Goal: Information Seeking & Learning: Compare options

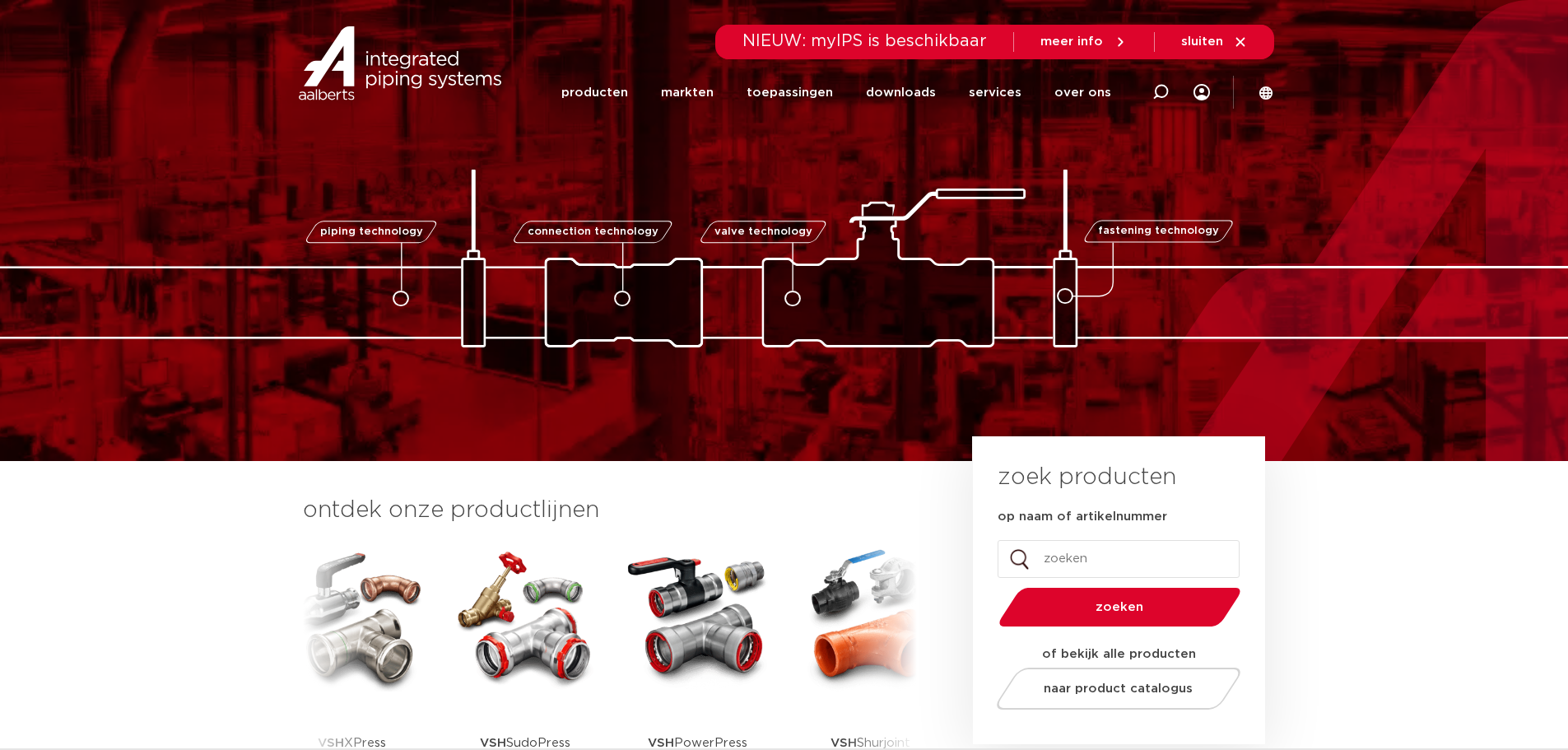
click at [1042, 556] on input "op naam of artikelnummer" at bounding box center [1119, 558] width 242 height 37
type input "j"
type input "kogelkraan haaks"
click at [992, 586] on button "zoeken" at bounding box center [1120, 607] width 255 height 42
drag, startPoint x: 1160, startPoint y: 557, endPoint x: 903, endPoint y: 614, distance: 263.2
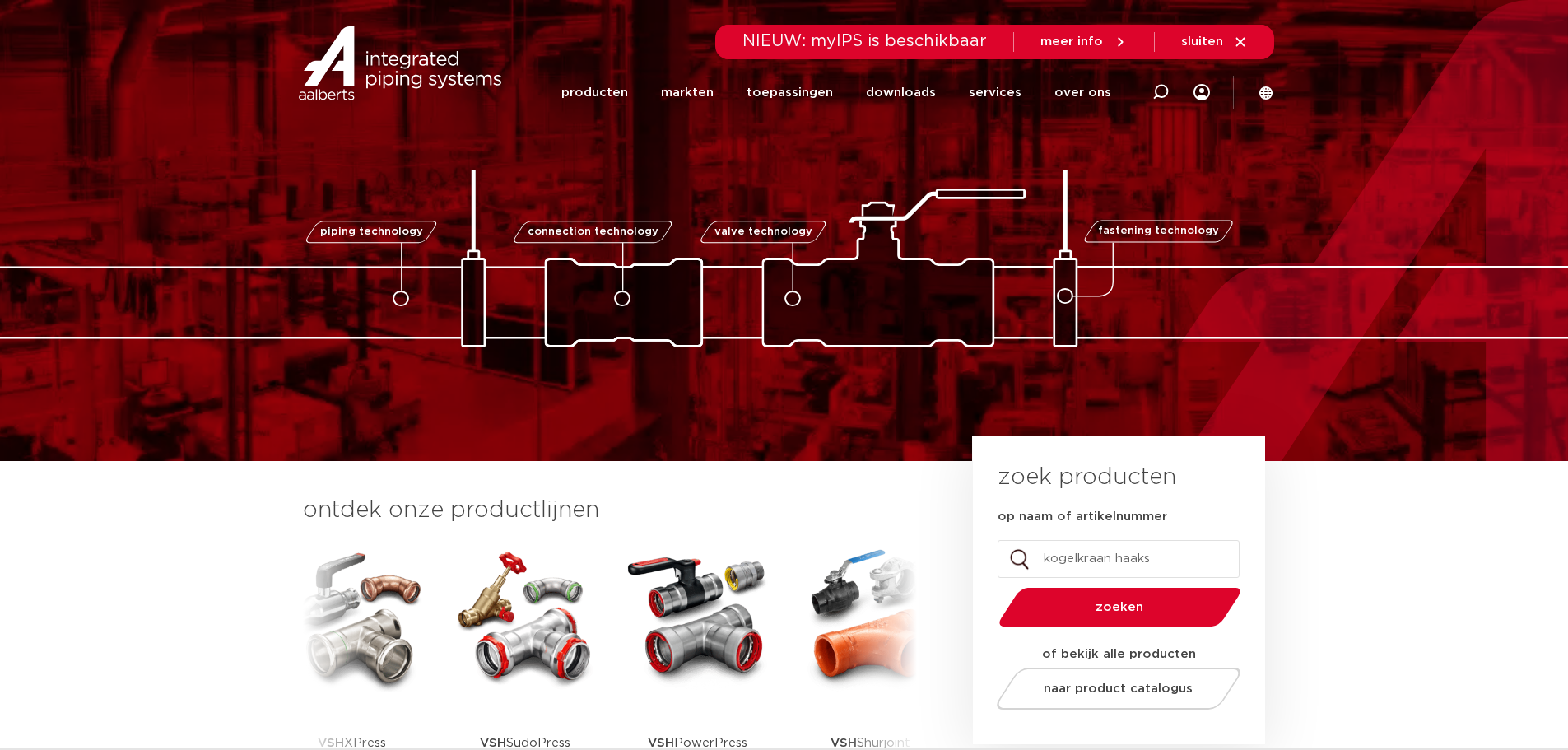
click at [907, 613] on div "ontdek onze productlijnen VSH SmartPress VSH XPress VSH SudoPress VSH PowerPres…" at bounding box center [784, 671] width 979 height 355
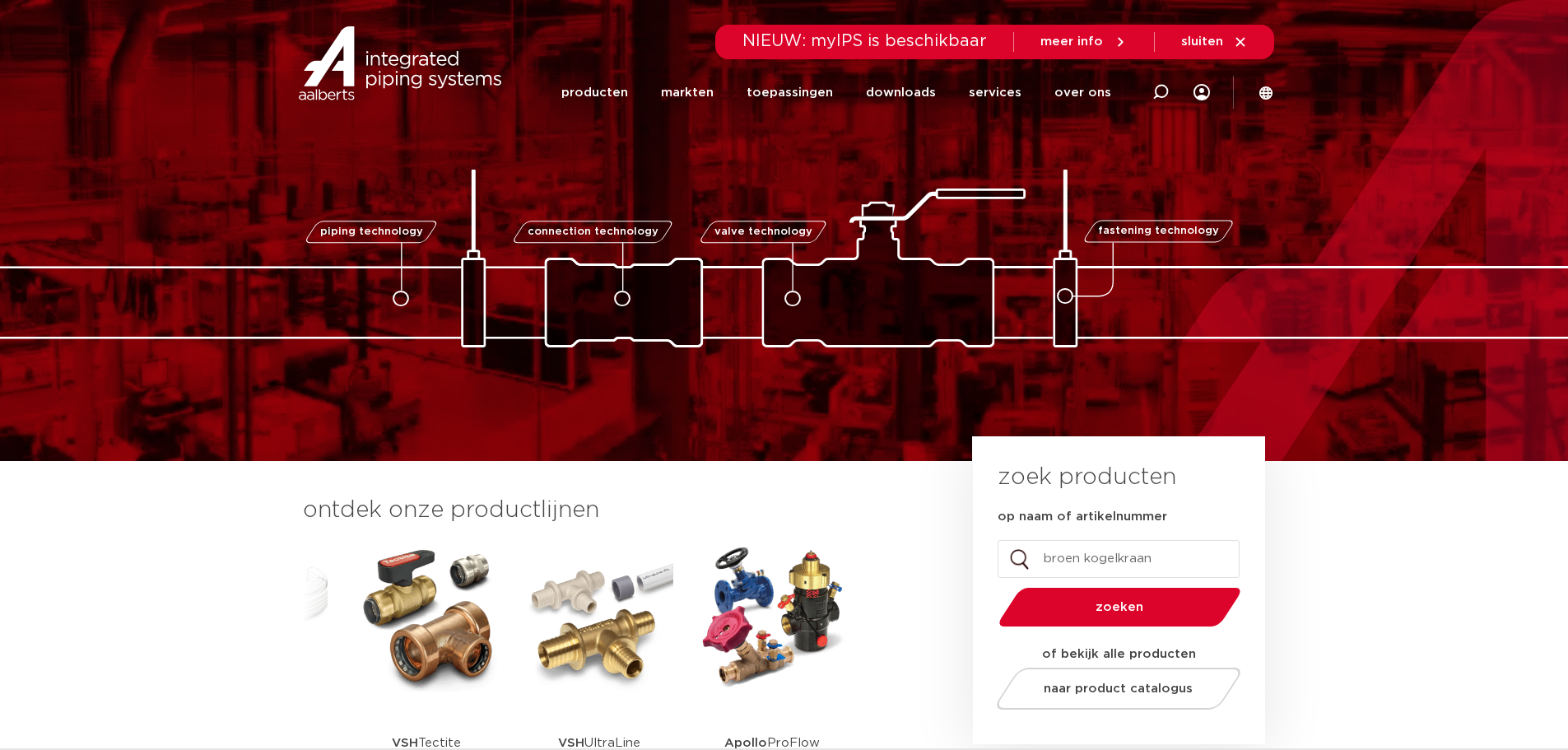
type input "broen kogelkraan"
click at [992, 586] on button "zoeken" at bounding box center [1120, 607] width 255 height 42
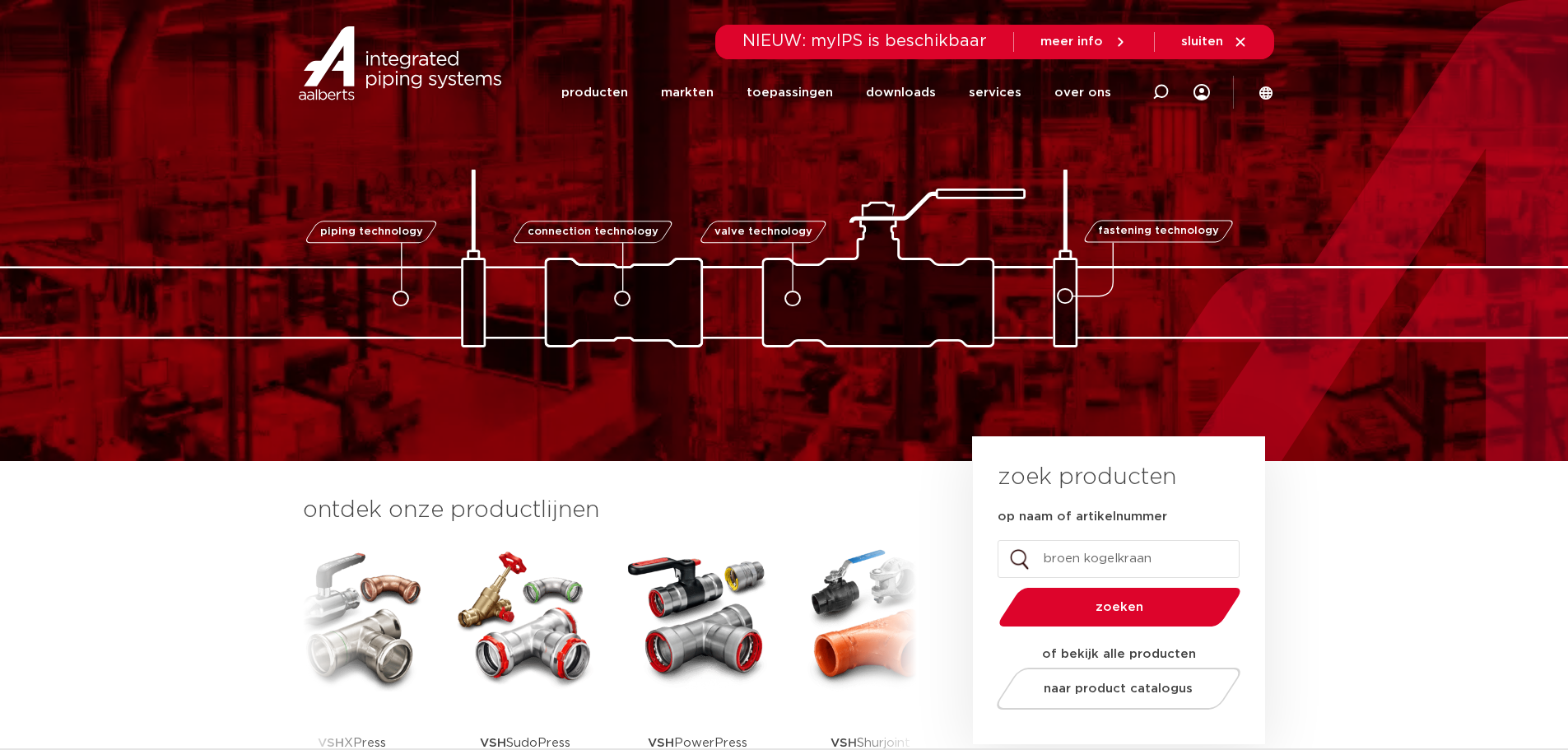
drag, startPoint x: 1169, startPoint y: 557, endPoint x: 953, endPoint y: 579, distance: 217.1
click at [953, 579] on div "ontdek onze productlijnen VSH SmartPress VSH XPress VSH SudoPress VSH PowerPres…" at bounding box center [784, 671] width 979 height 355
type input "ballofix"
click at [992, 586] on button "zoeken" at bounding box center [1120, 607] width 255 height 42
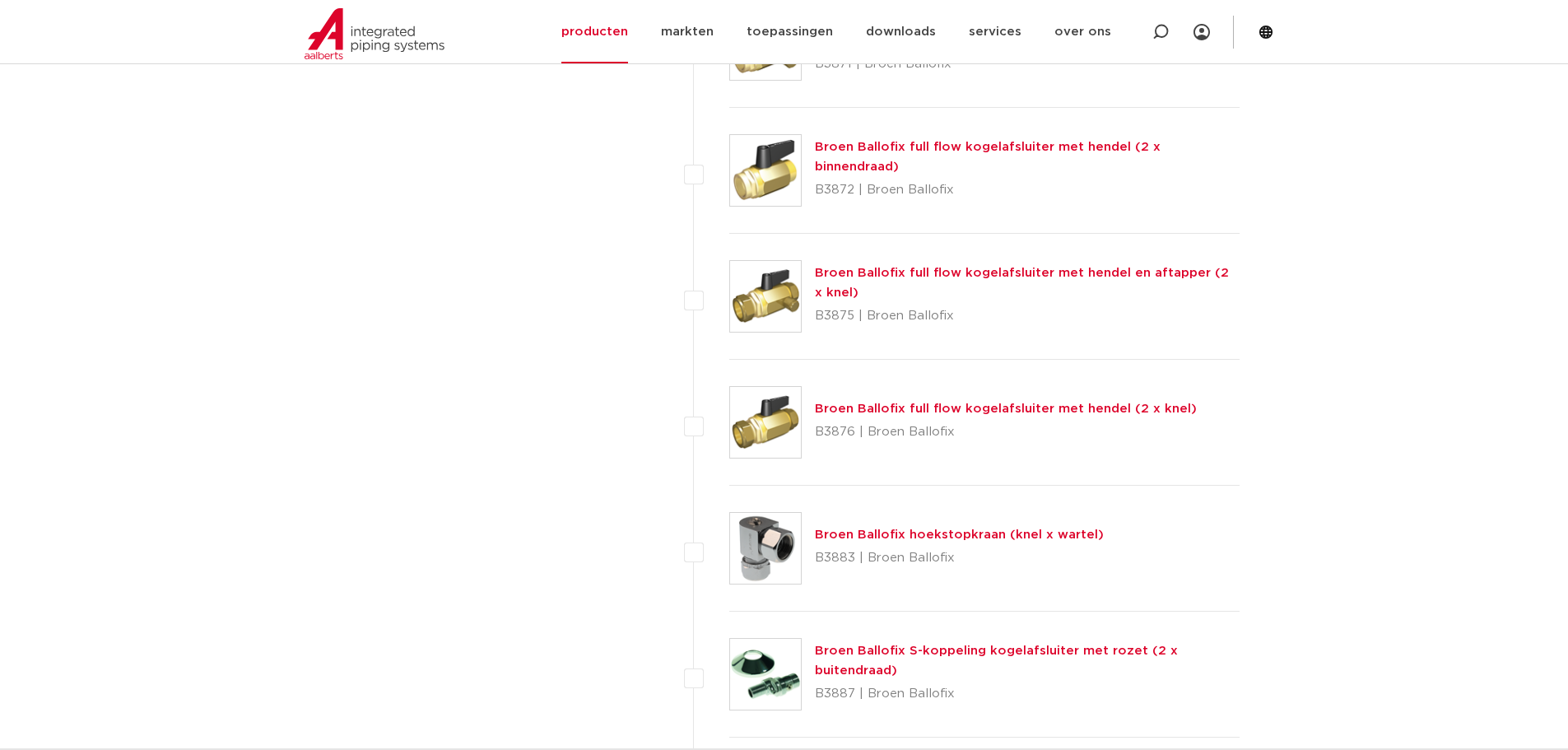
scroll to position [3292, 0]
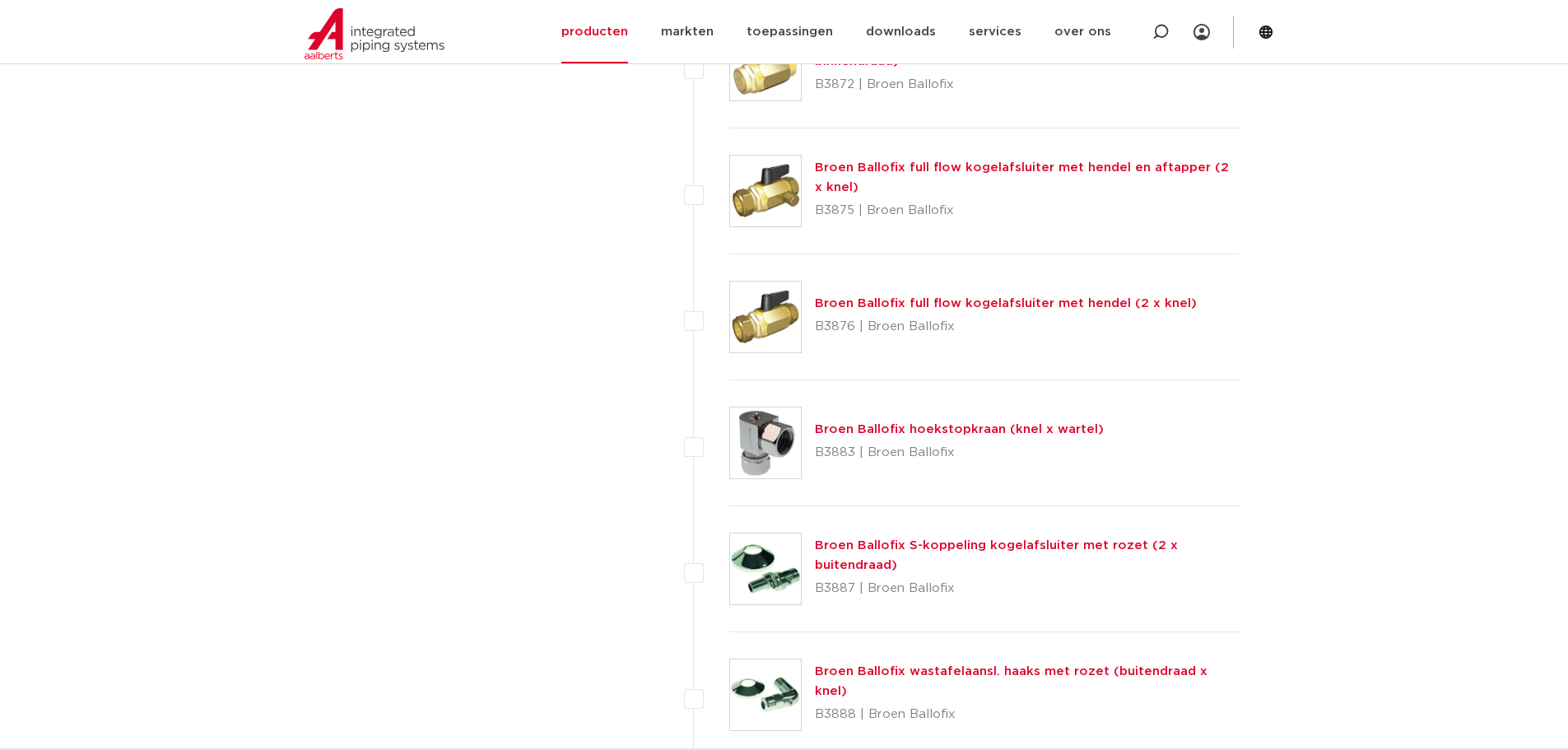
click at [883, 429] on link "Broen Ballofix hoekstopkraan (knel x wartel)" at bounding box center [958, 429] width 289 height 12
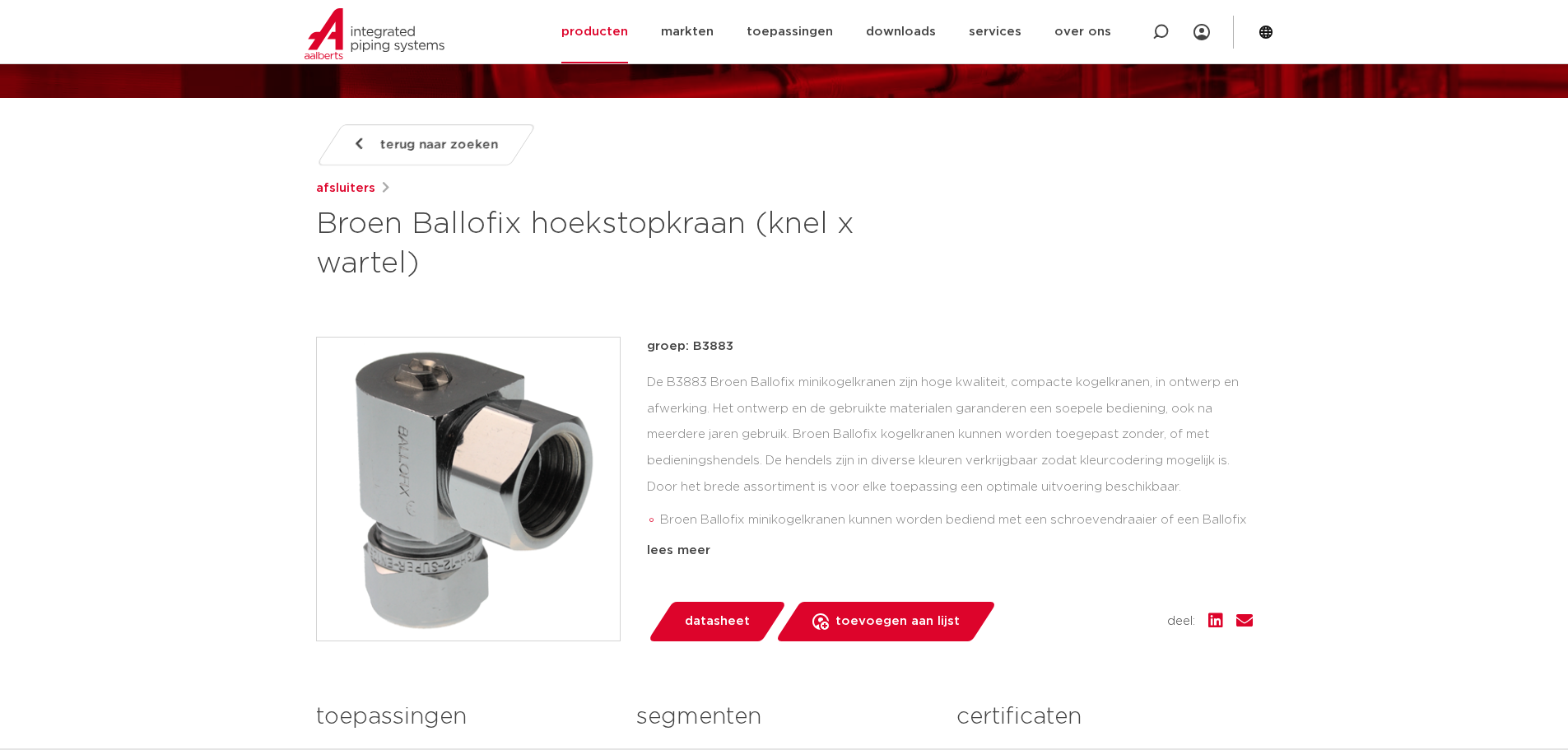
scroll to position [164, 0]
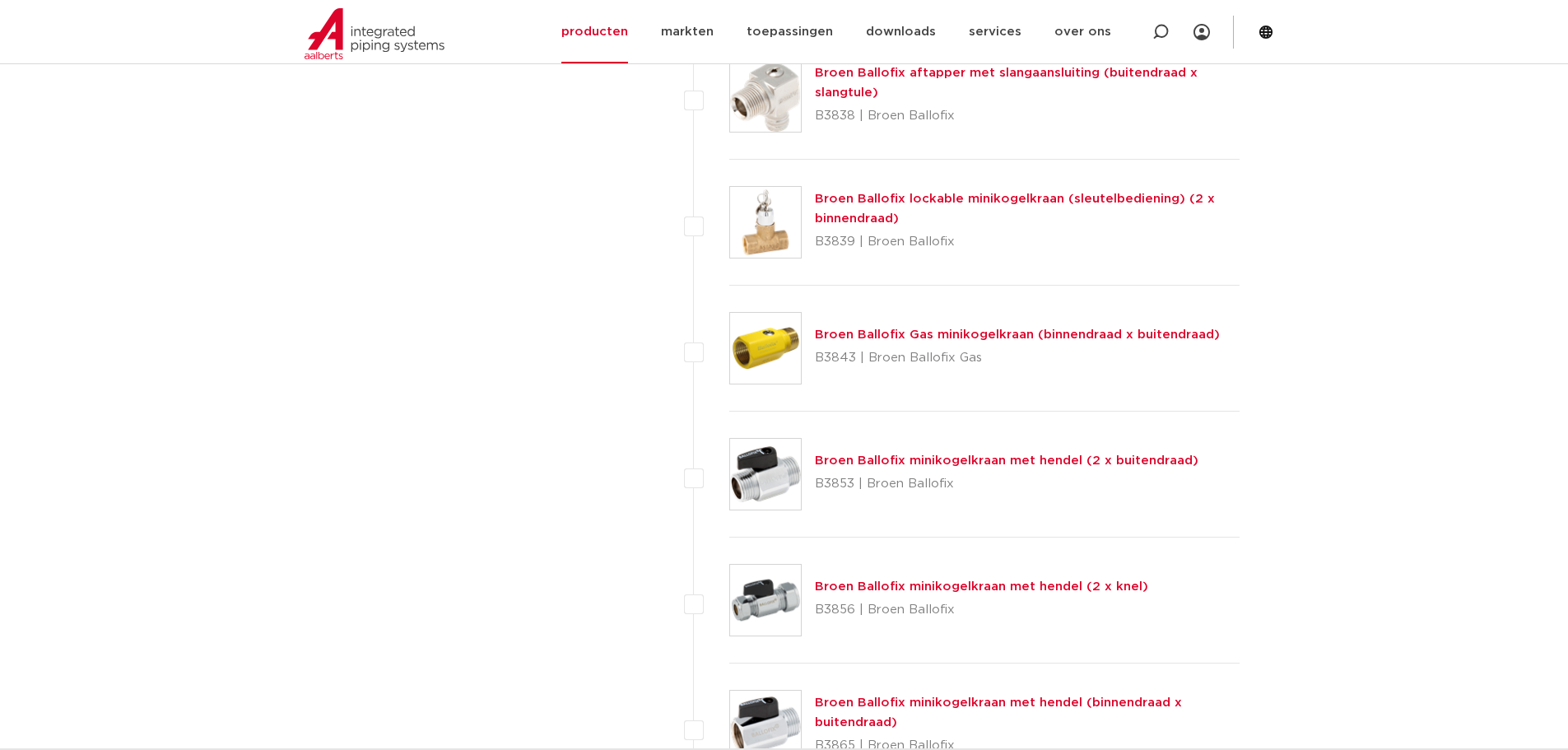
scroll to position [2058, 0]
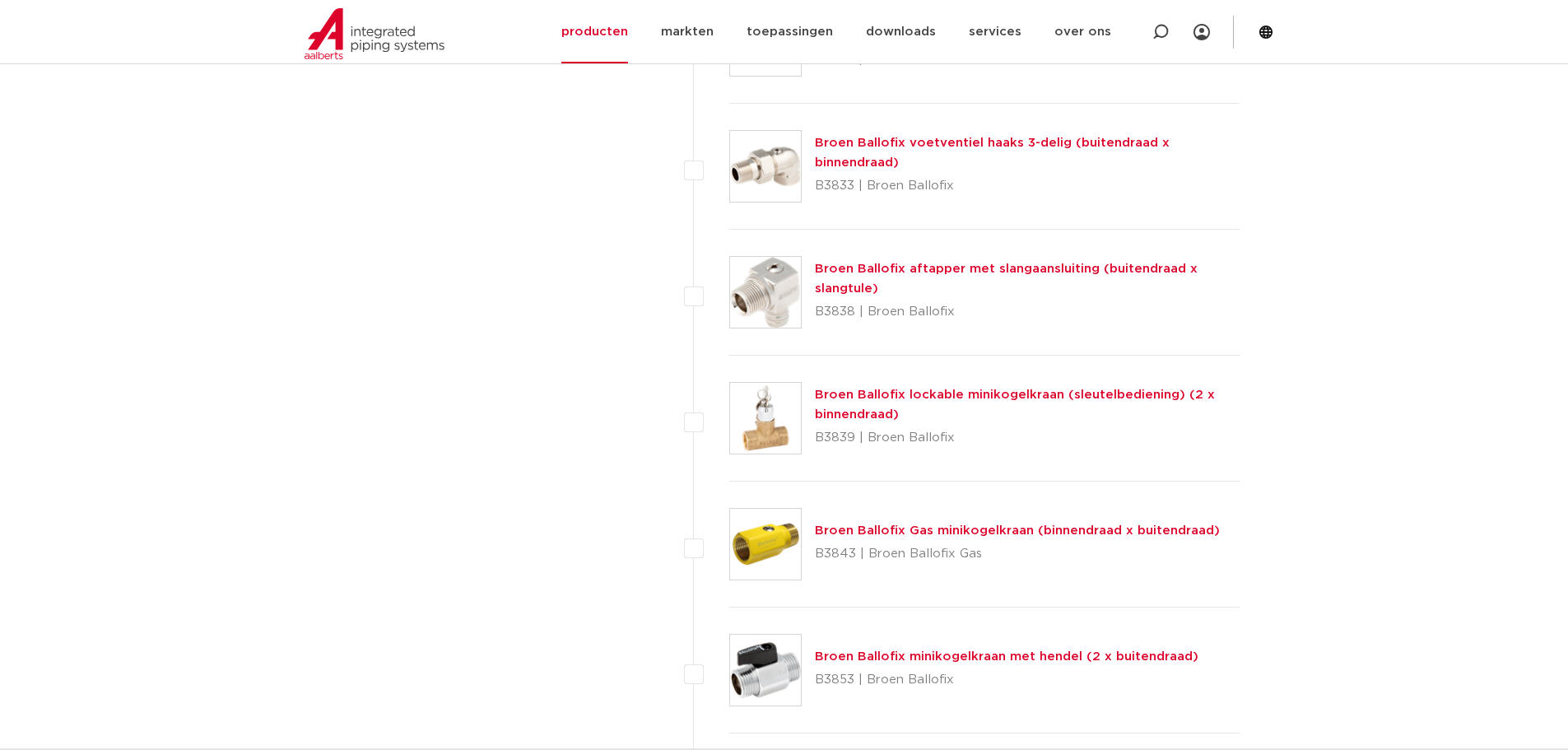
click at [880, 268] on link "Broen Ballofix aftapper met slangaansluiting (buitendraad x slangtule)" at bounding box center [1005, 278] width 383 height 32
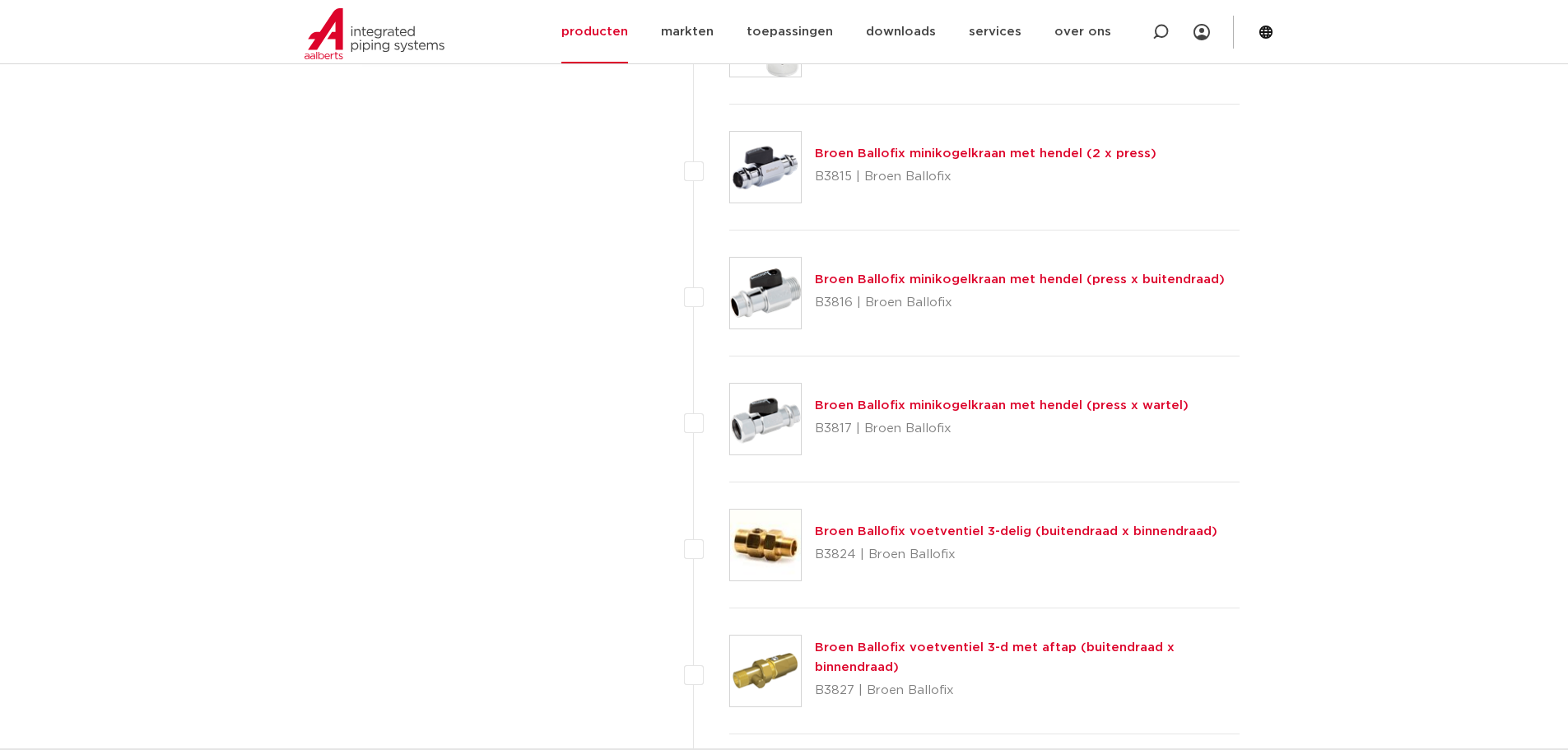
scroll to position [1317, 0]
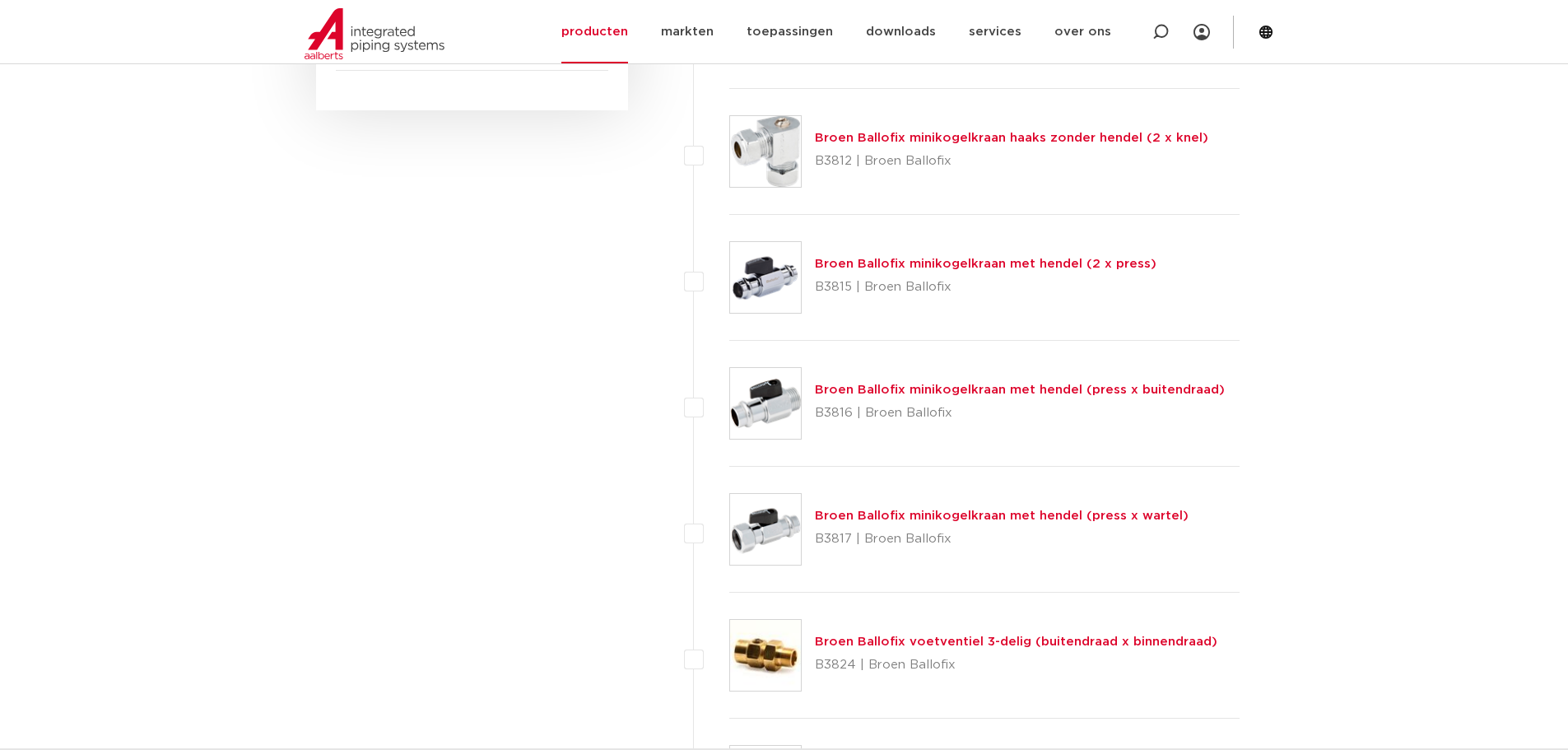
click at [890, 146] on div "Broen Ballofix minikogelkraan haaks zonder hendel (2 x knel) B3812 | Broen Ball…" at bounding box center [1011, 152] width 394 height 46
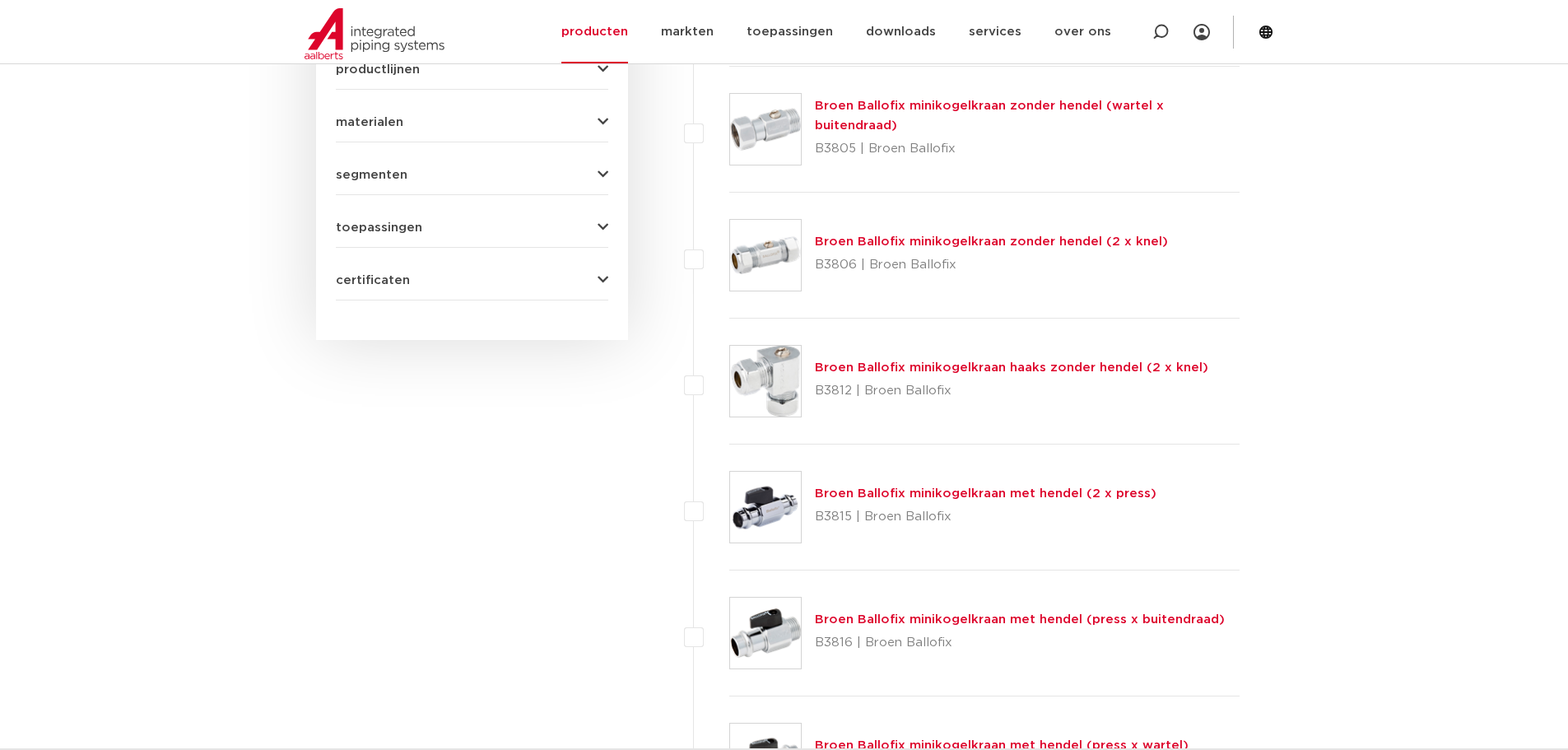
scroll to position [1070, 0]
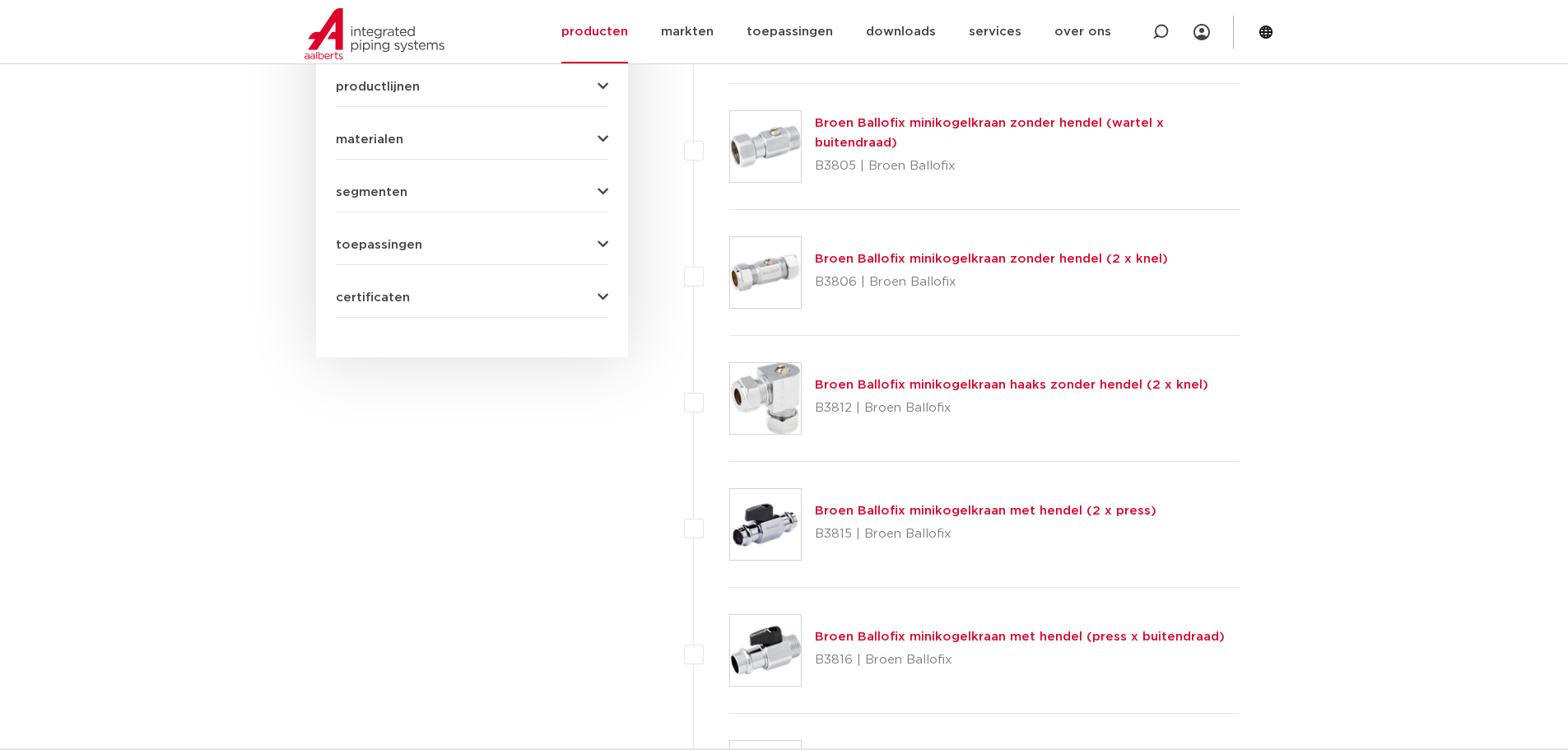
click at [863, 386] on link "Broen Ballofix minikogelkraan haaks zonder hendel (2 x knel)" at bounding box center [1011, 384] width 394 height 12
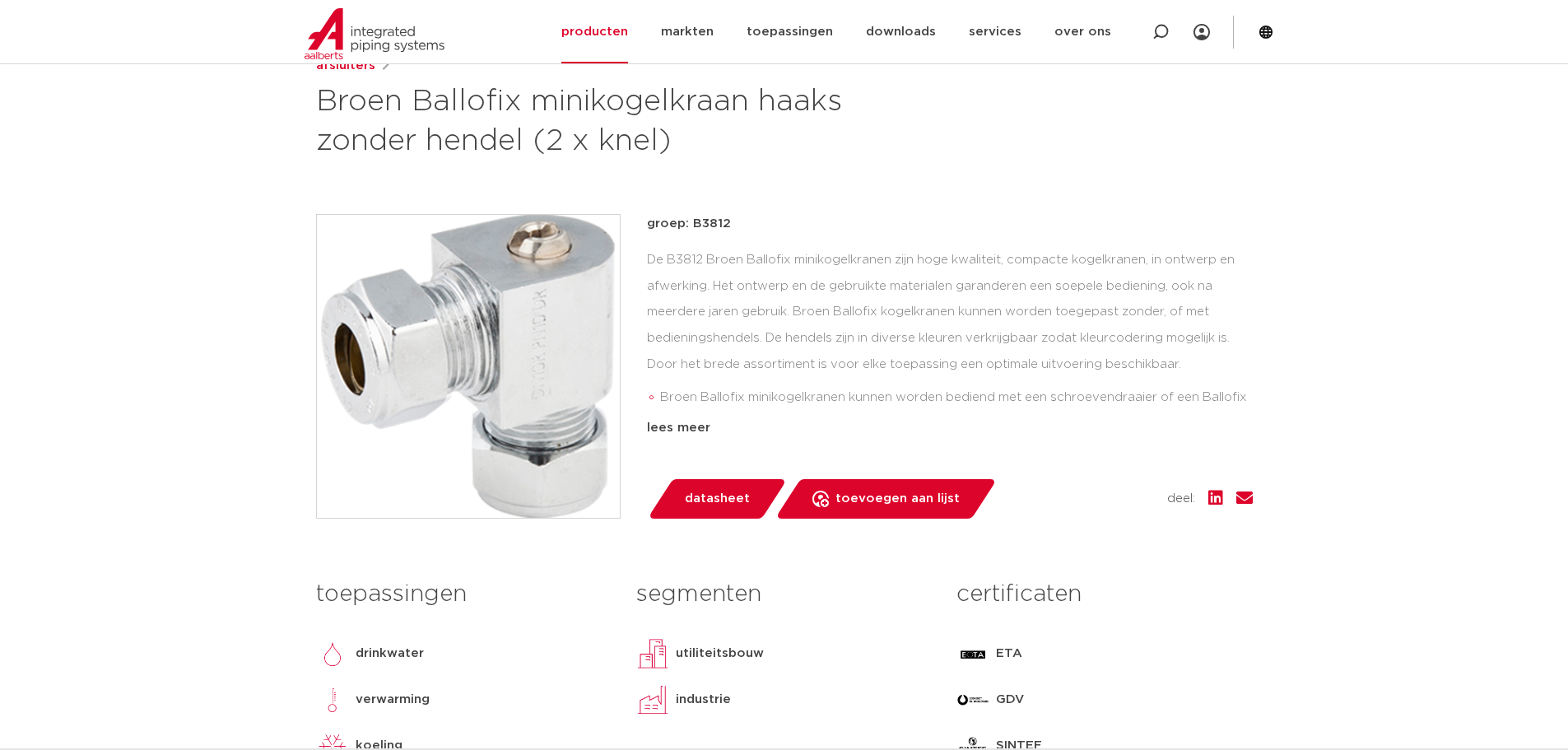
scroll to position [83, 0]
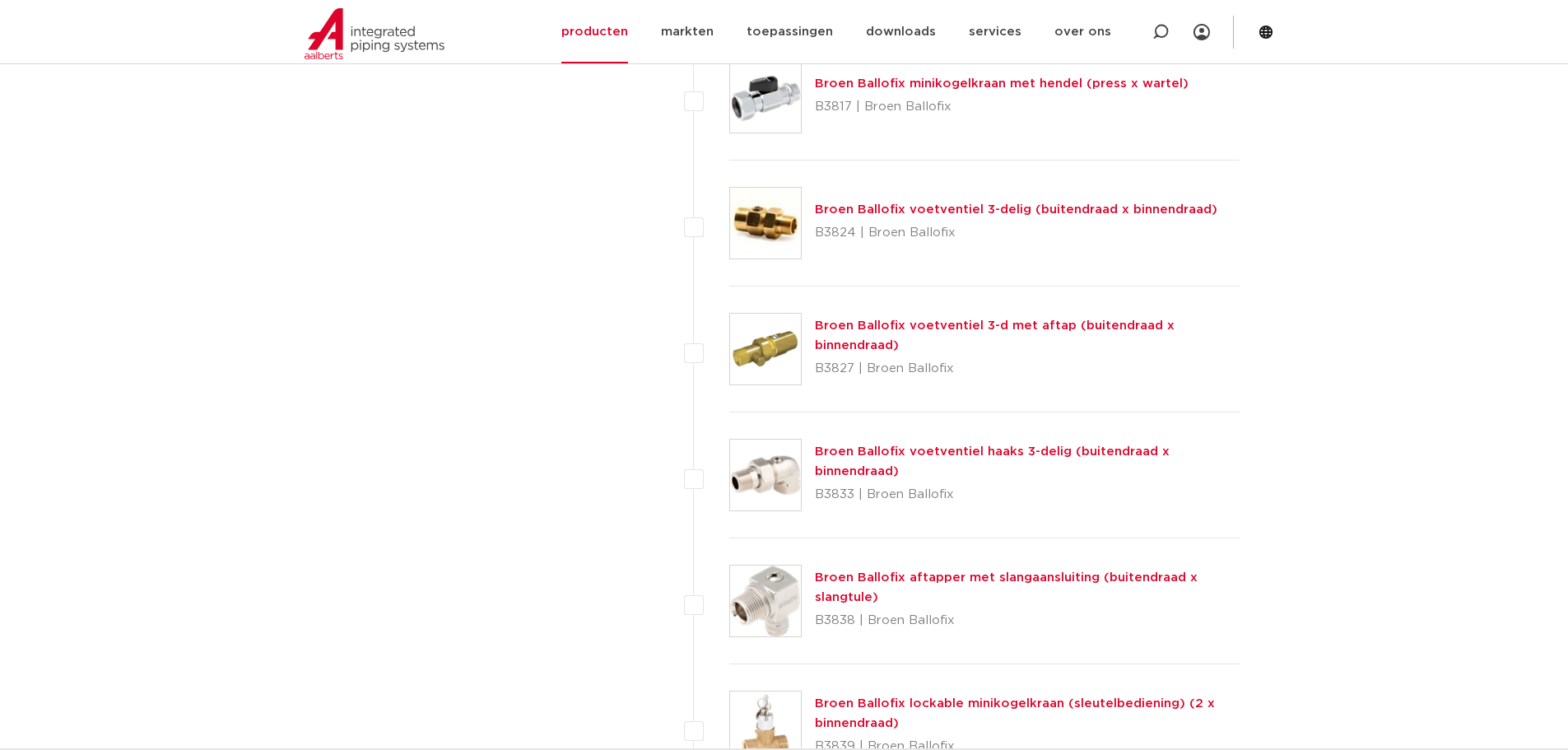
scroll to position [1810, 0]
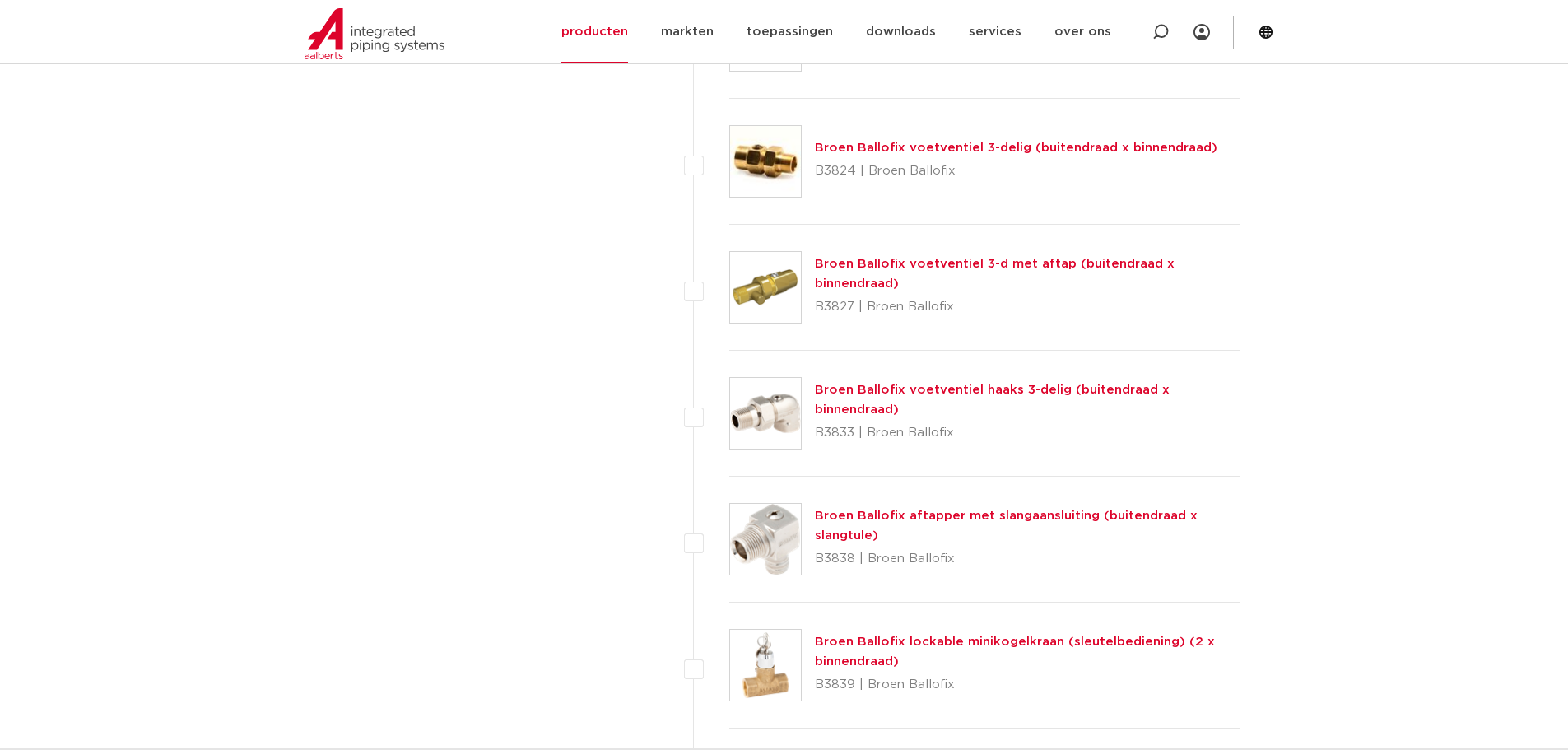
click at [854, 521] on link "Broen Ballofix aftapper met slangaansluiting (buitendraad x slangtule)" at bounding box center [1005, 525] width 383 height 32
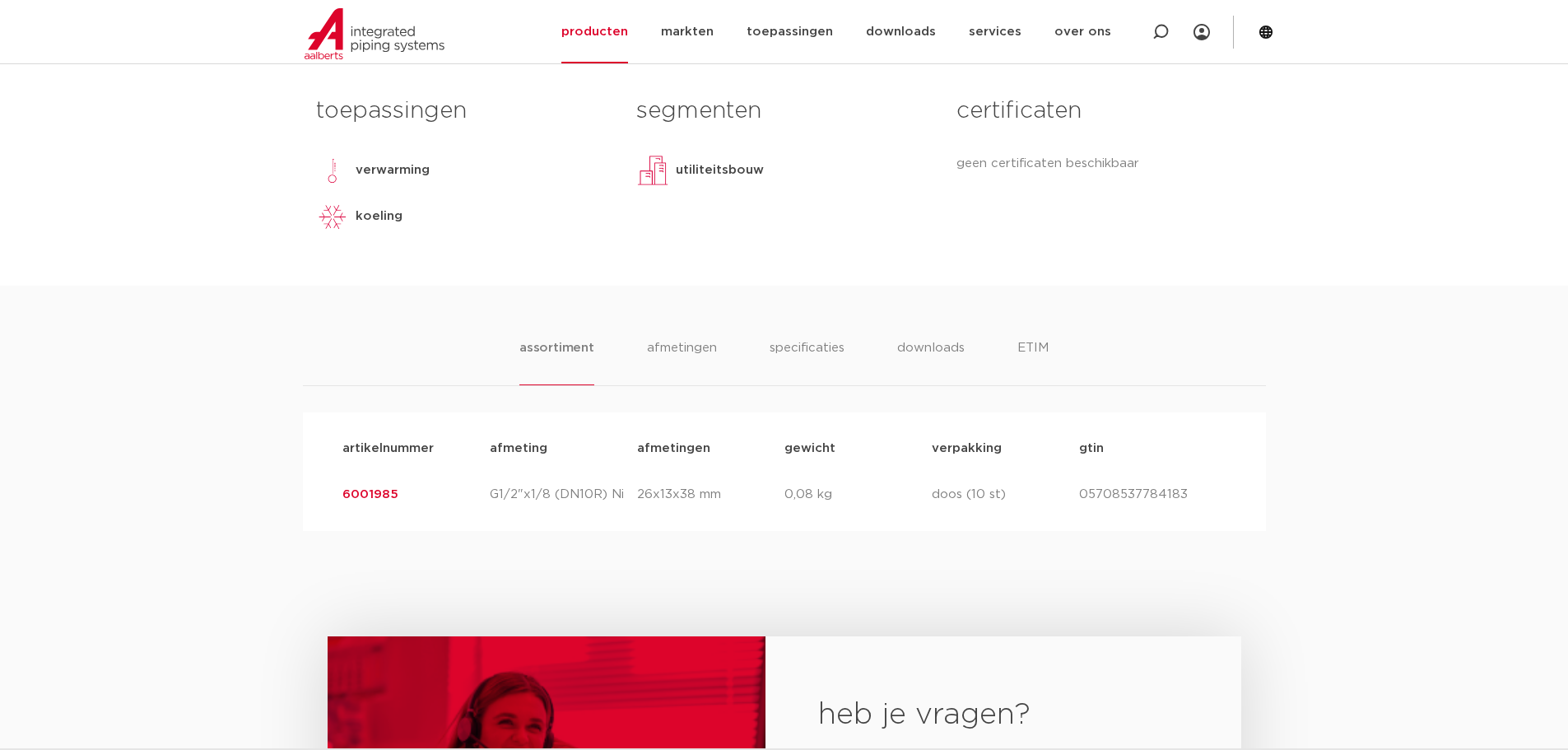
scroll to position [329, 0]
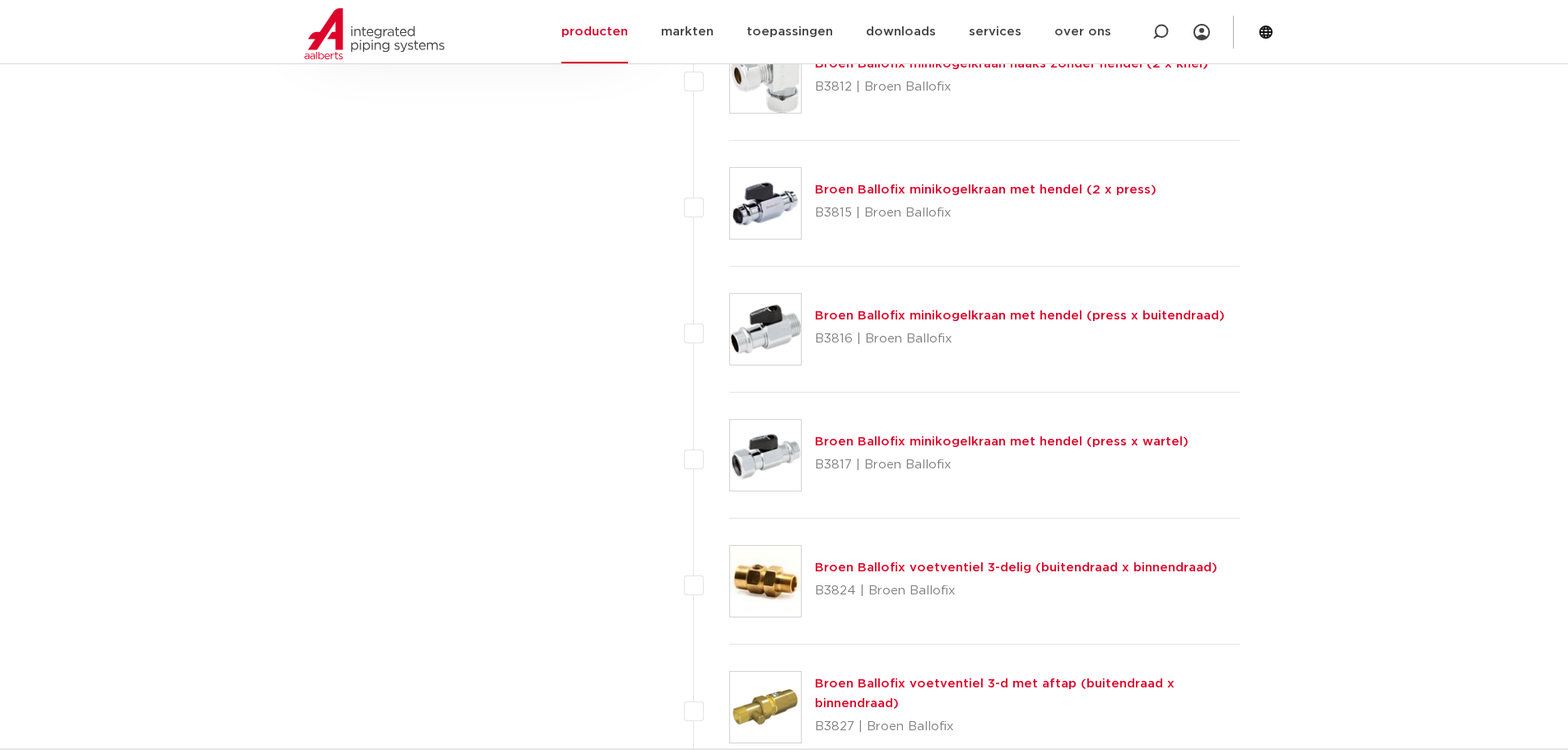
scroll to position [1399, 0]
